Goal: Transaction & Acquisition: Purchase product/service

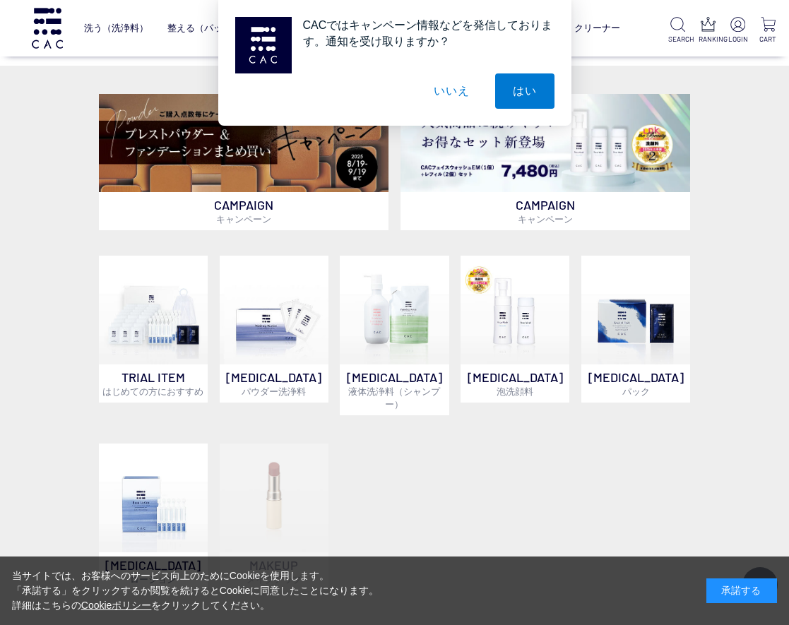
click at [456, 95] on button "いいえ" at bounding box center [451, 90] width 71 height 35
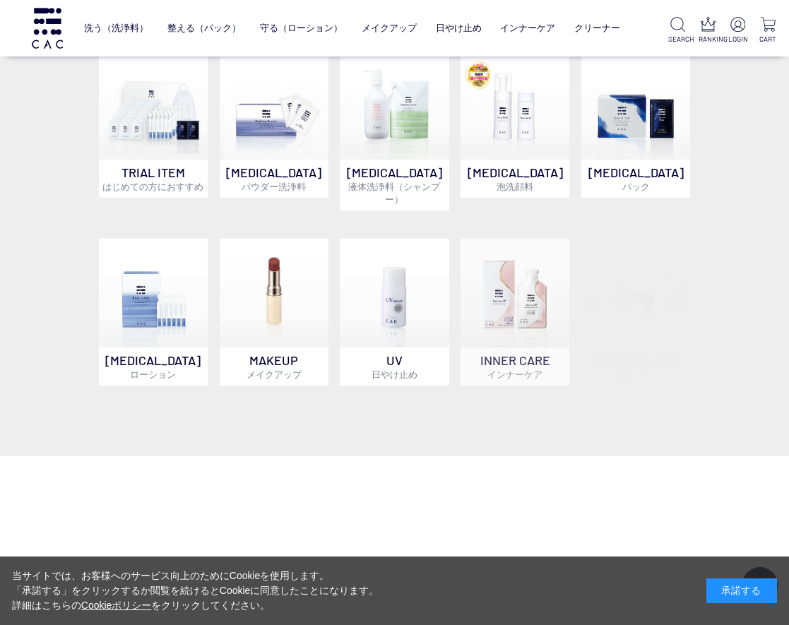
scroll to position [494, 0]
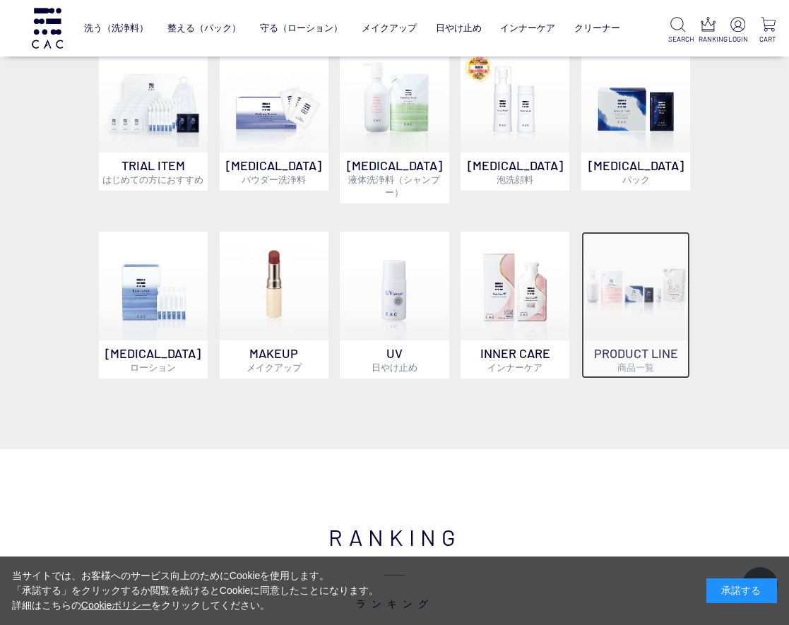
click at [651, 249] on img at bounding box center [635, 286] width 109 height 109
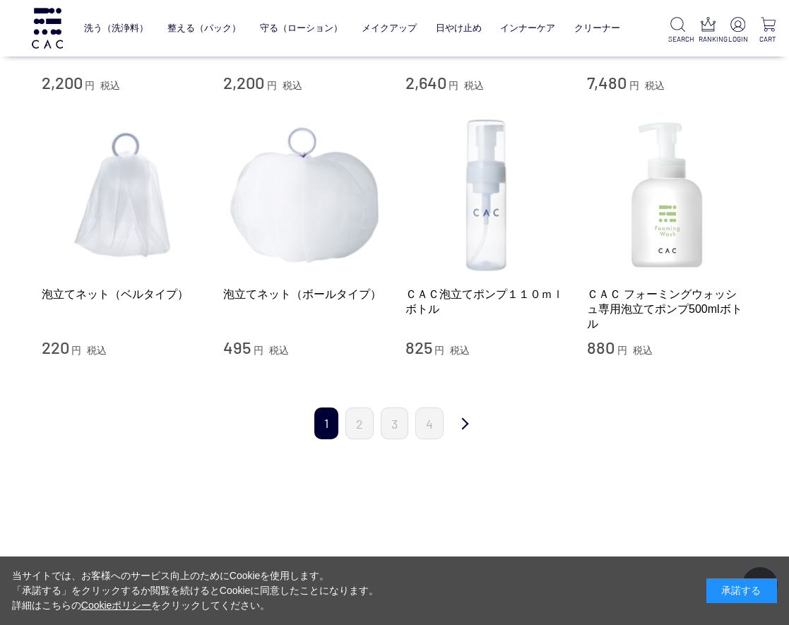
scroll to position [1412, 0]
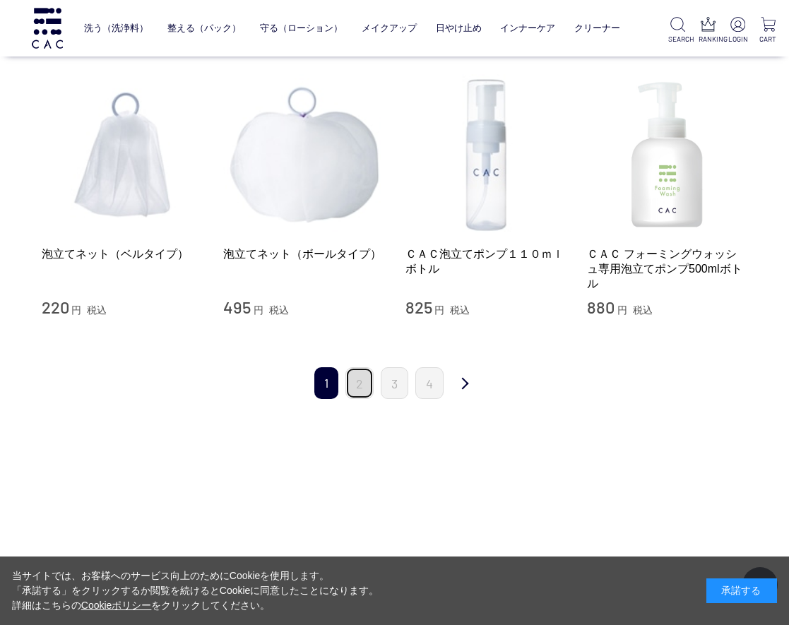
click at [365, 372] on link "2" at bounding box center [359, 383] width 28 height 32
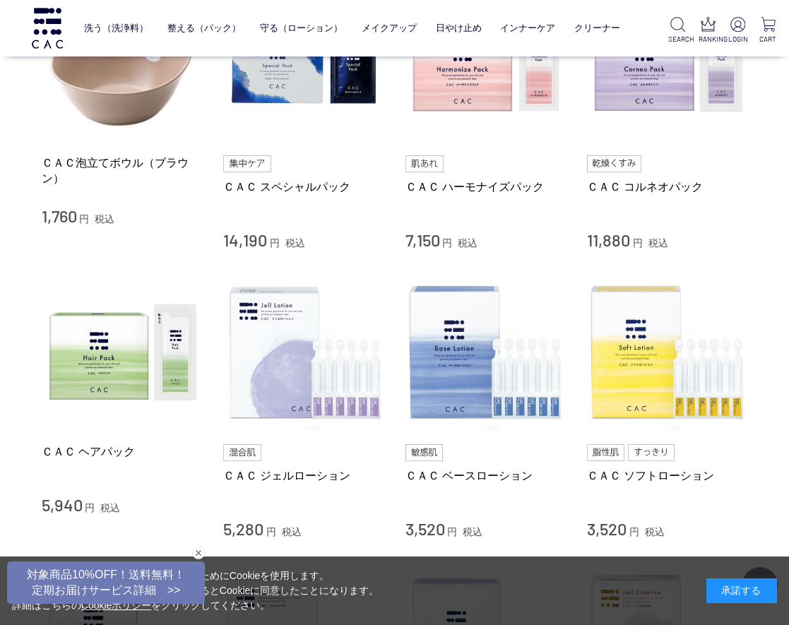
scroll to position [353, 0]
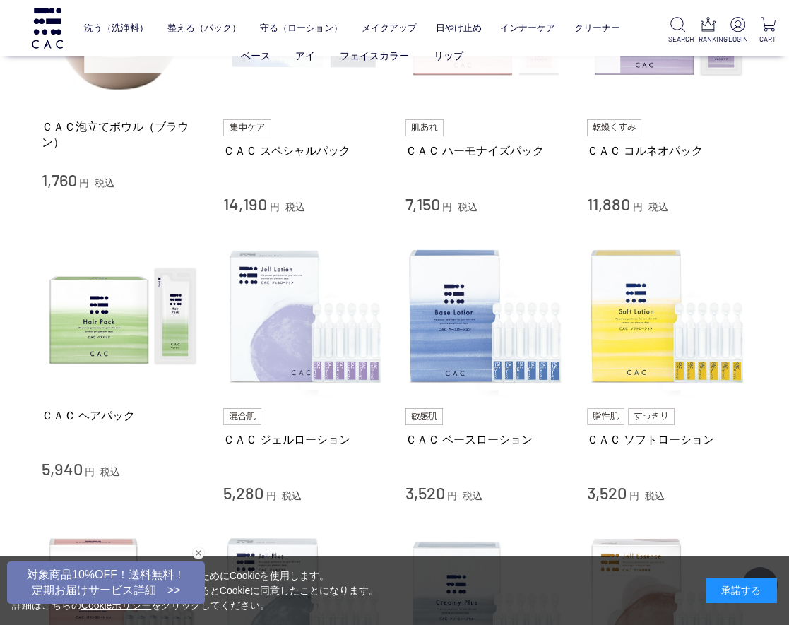
click at [305, 66] on ul "ベース アイ フェイスカラー リップ" at bounding box center [352, 56] width 537 height 35
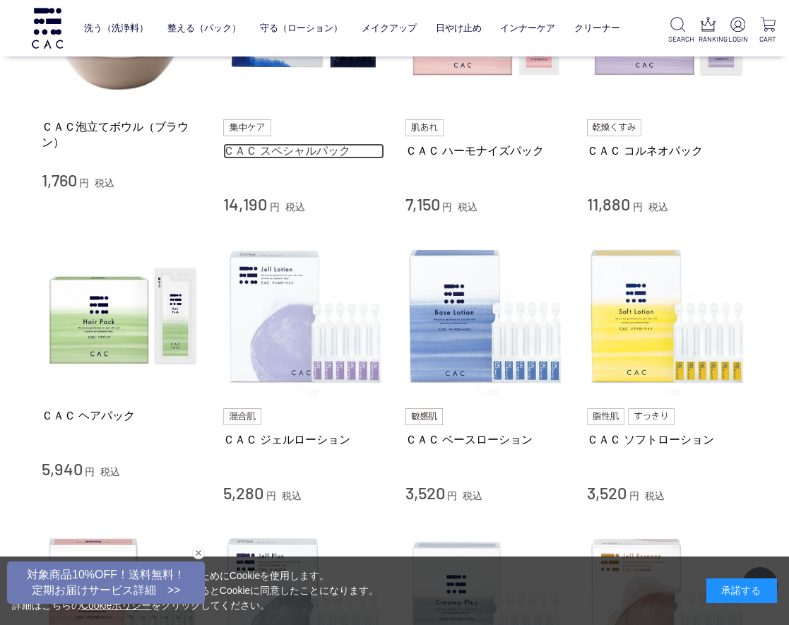
click at [319, 155] on link "ＣＡＣ スペシャルパック" at bounding box center [303, 150] width 161 height 15
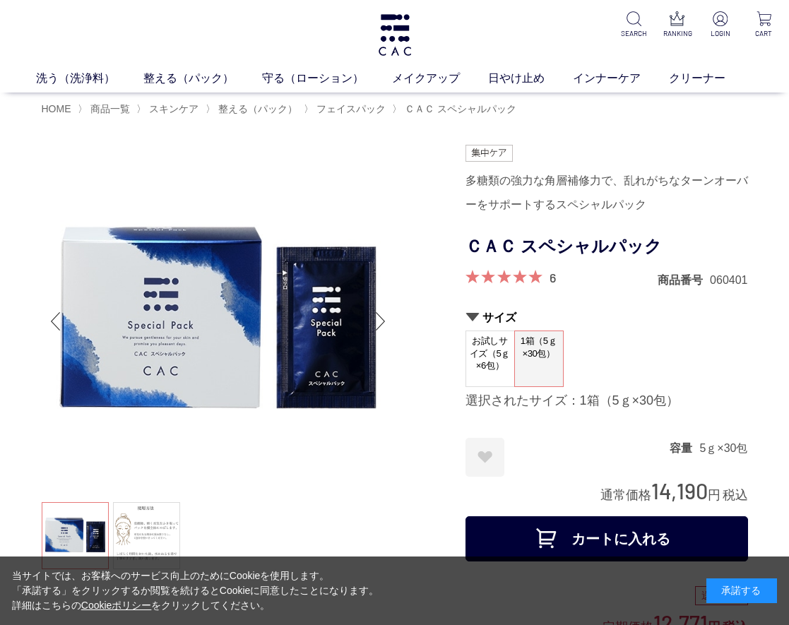
click at [421, 268] on div at bounding box center [254, 530] width 424 height 770
click at [580, 461] on div "お気に入りに登録する お気に入りを解除しますか？ ***** OK お気に入り一覧へ 容量 5ｇ×30包" at bounding box center [606, 457] width 282 height 39
